Goal: Task Accomplishment & Management: Complete application form

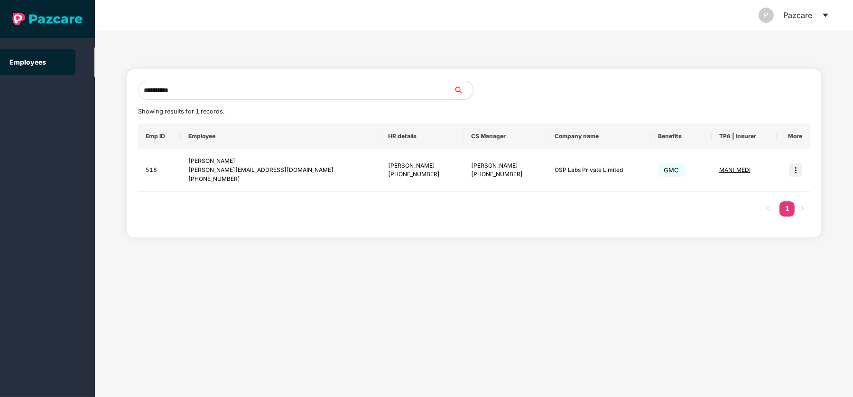
click at [827, 16] on icon "caret-down" at bounding box center [825, 15] width 5 height 3
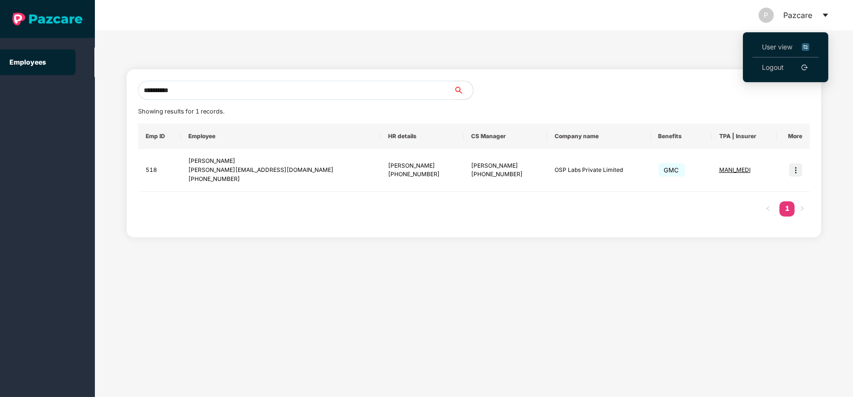
click at [773, 43] on span "User view" at bounding box center [785, 47] width 47 height 10
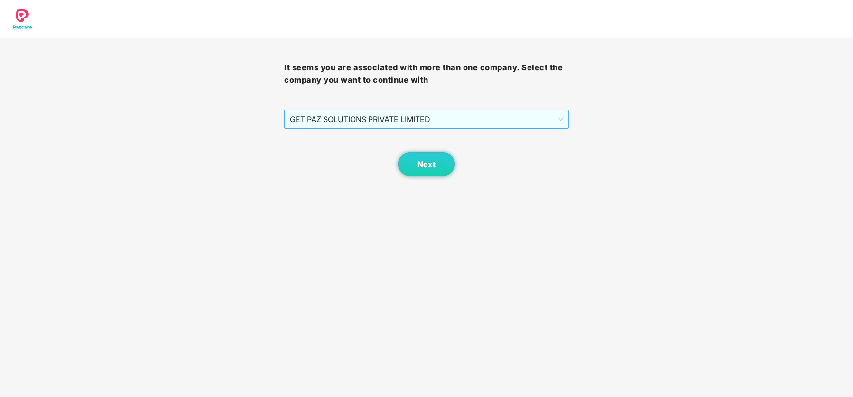
click at [515, 120] on span "GET PAZ SOLUTIONS PRIVATE LIMITED" at bounding box center [426, 119] width 273 height 18
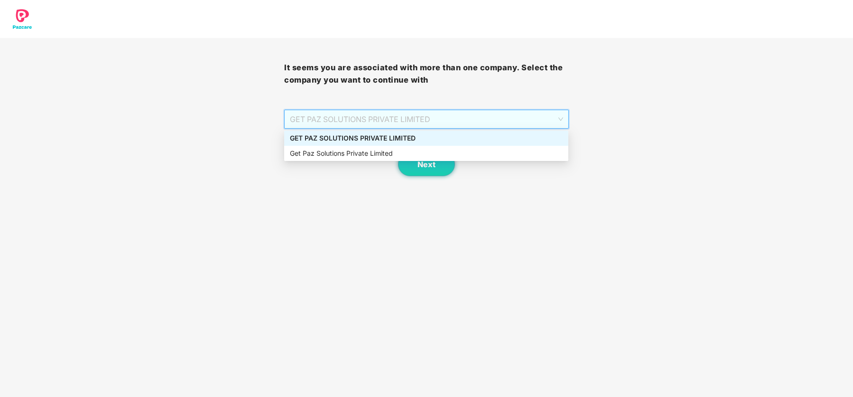
click at [479, 139] on div "GET PAZ SOLUTIONS PRIVATE LIMITED" at bounding box center [426, 138] width 273 height 10
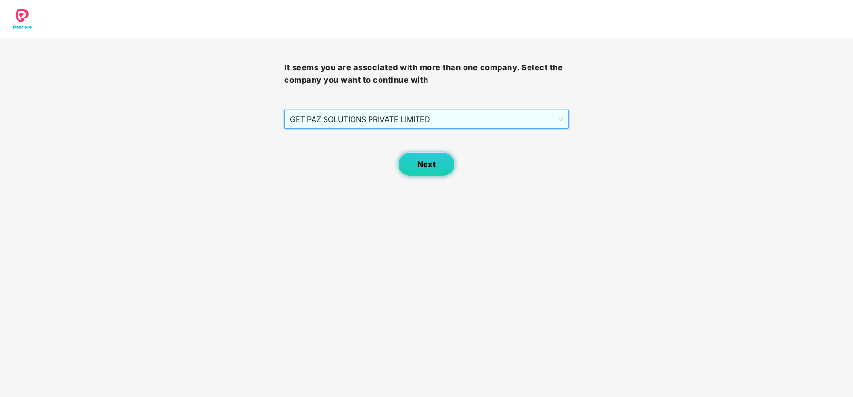
click at [440, 163] on button "Next" at bounding box center [426, 164] width 57 height 24
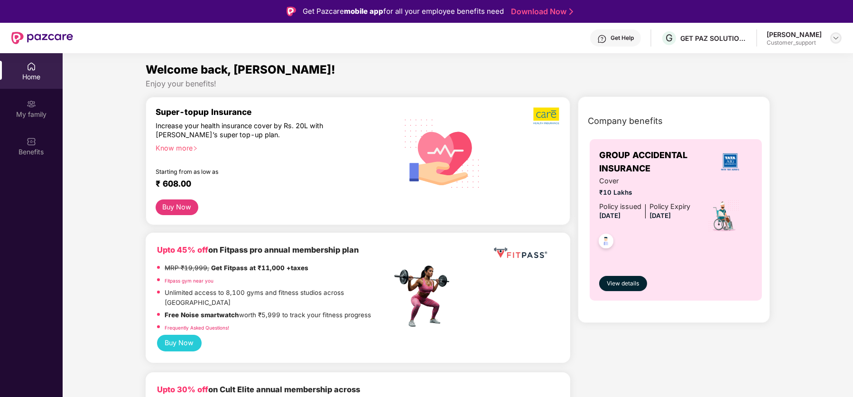
click at [835, 38] on img at bounding box center [836, 38] width 8 height 8
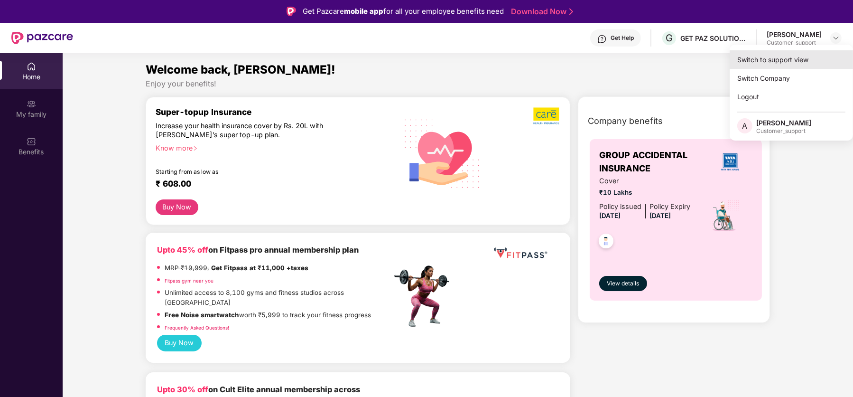
click at [794, 64] on div "Switch to support view" at bounding box center [791, 59] width 123 height 19
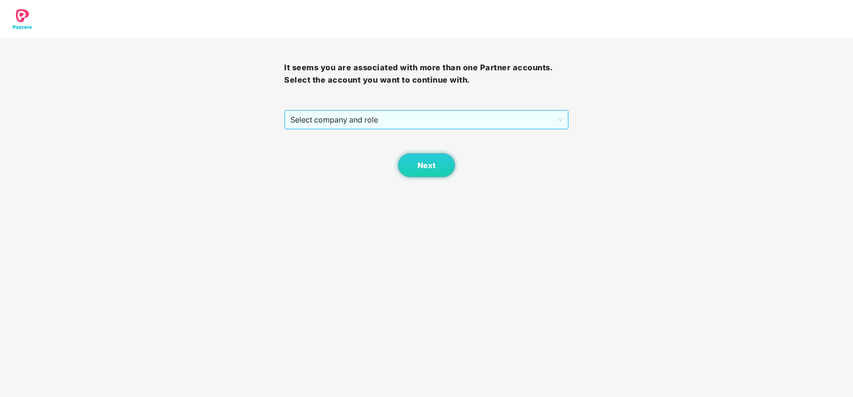
click at [420, 116] on span "Select company and role" at bounding box center [426, 120] width 272 height 18
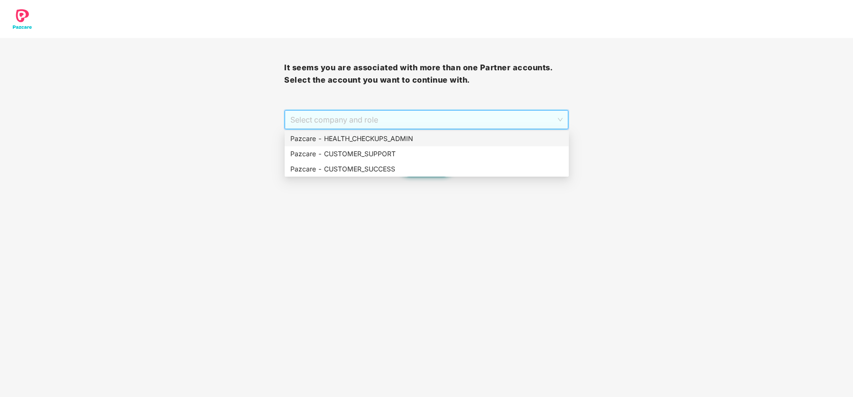
click at [413, 138] on div "Pazcare - HEALTH_CHECKUPS_ADMIN" at bounding box center [426, 138] width 273 height 10
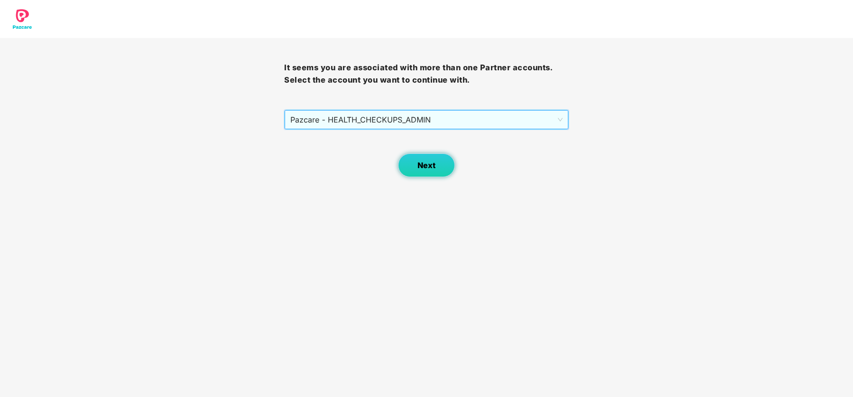
click at [432, 165] on span "Next" at bounding box center [427, 165] width 18 height 9
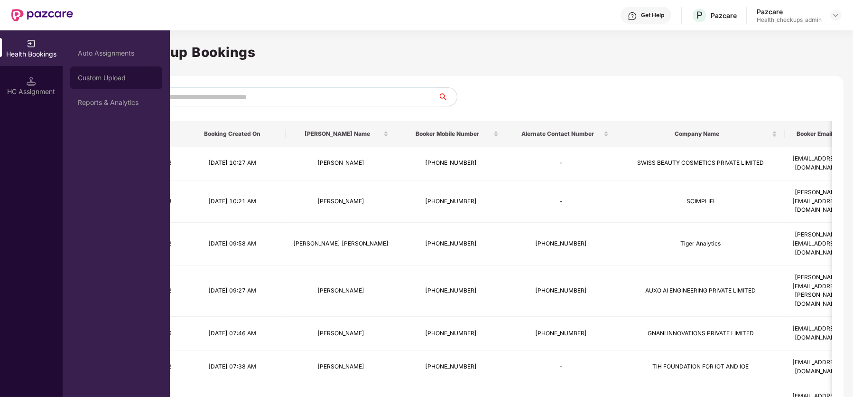
click at [121, 88] on div "Custom Upload" at bounding box center [116, 77] width 92 height 23
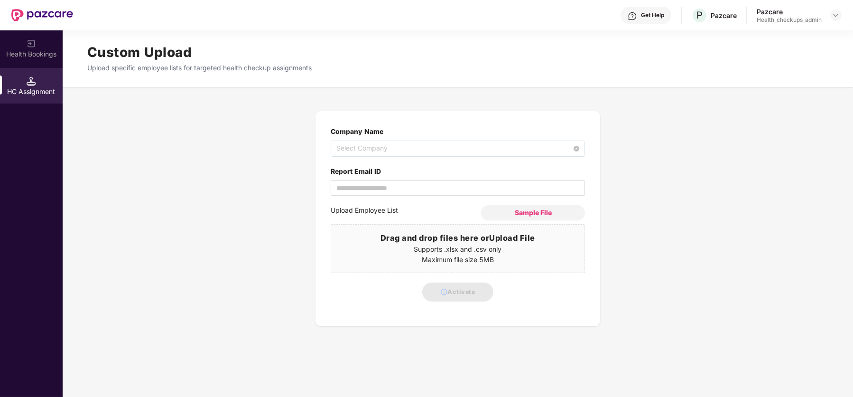
click at [390, 148] on span "Select Company" at bounding box center [457, 148] width 243 height 15
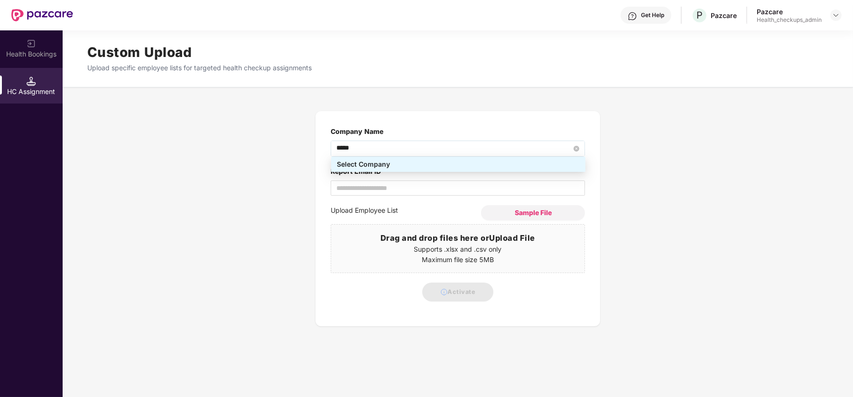
type input "******"
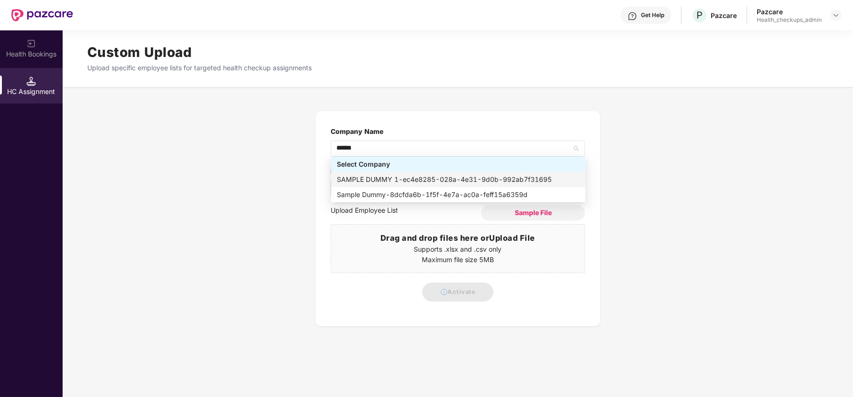
click at [411, 179] on div "SAMPLE DUMMY 1 - ec4e8285-028a-4e31-9d0b-992ab7f31695" at bounding box center [458, 179] width 243 height 10
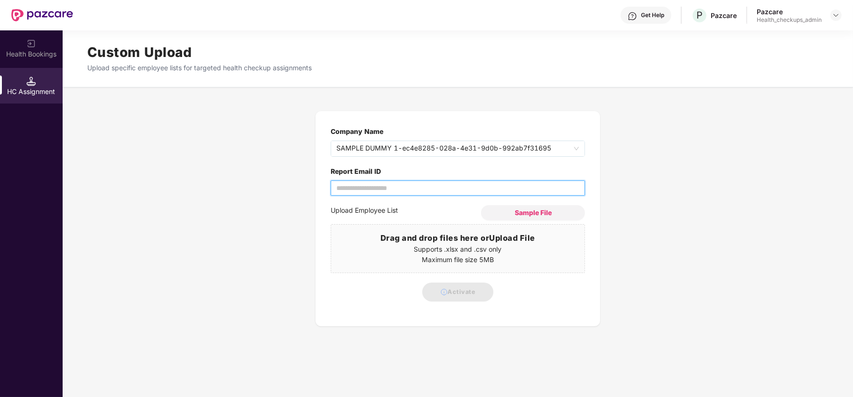
click at [373, 189] on input "Report Email ID" at bounding box center [458, 187] width 254 height 15
type input "**********"
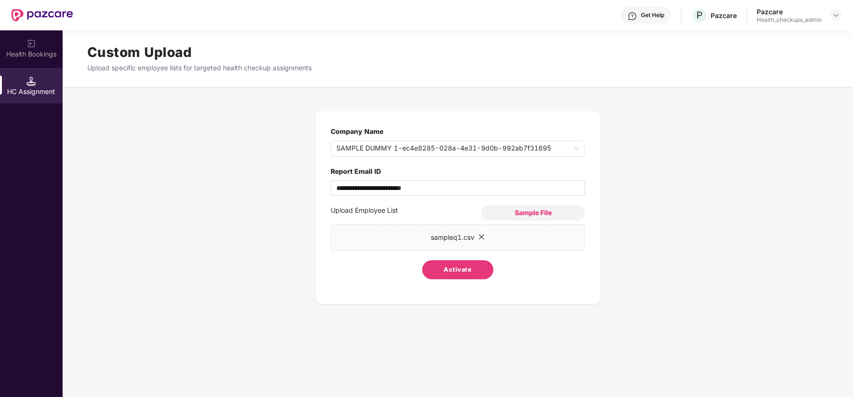
click at [453, 266] on span "Activate" at bounding box center [458, 269] width 28 height 9
